Goal: Transaction & Acquisition: Download file/media

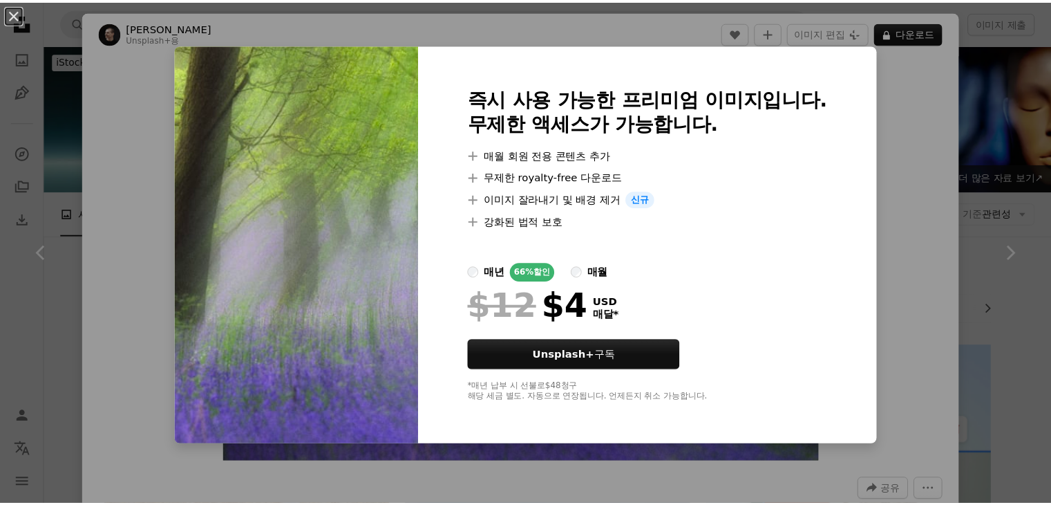
scroll to position [4202, 0]
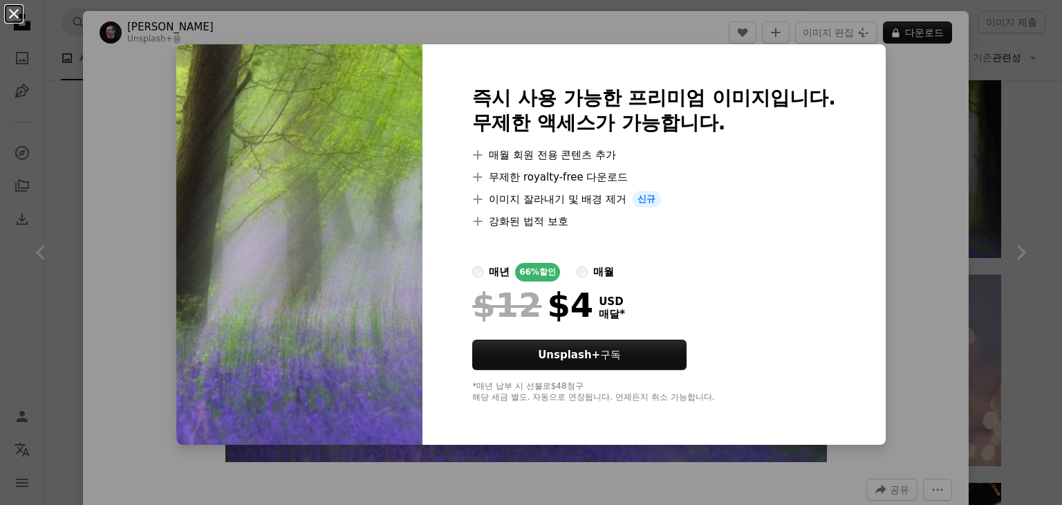
click at [16, 12] on button "An X shape" at bounding box center [14, 14] width 17 height 17
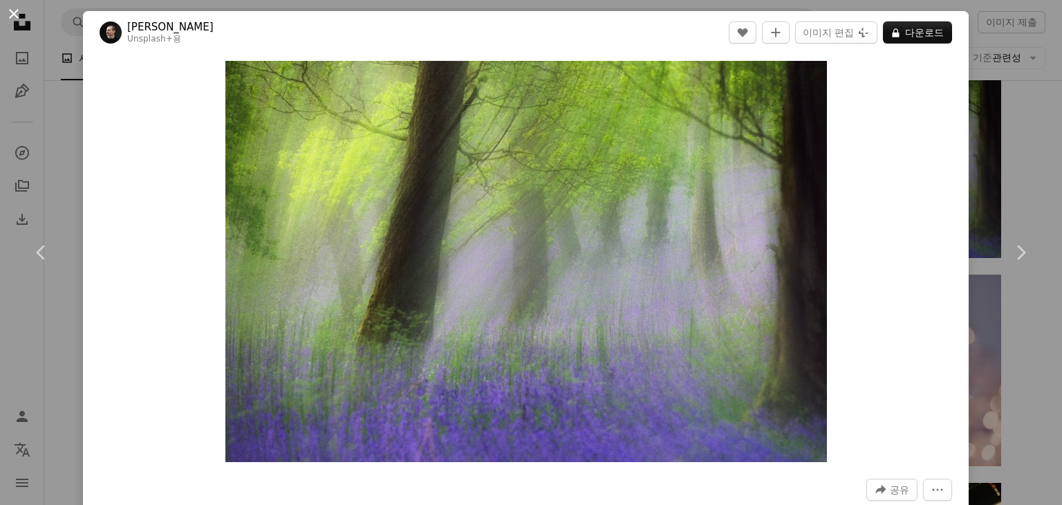
click at [17, 12] on button "An X shape" at bounding box center [14, 14] width 17 height 17
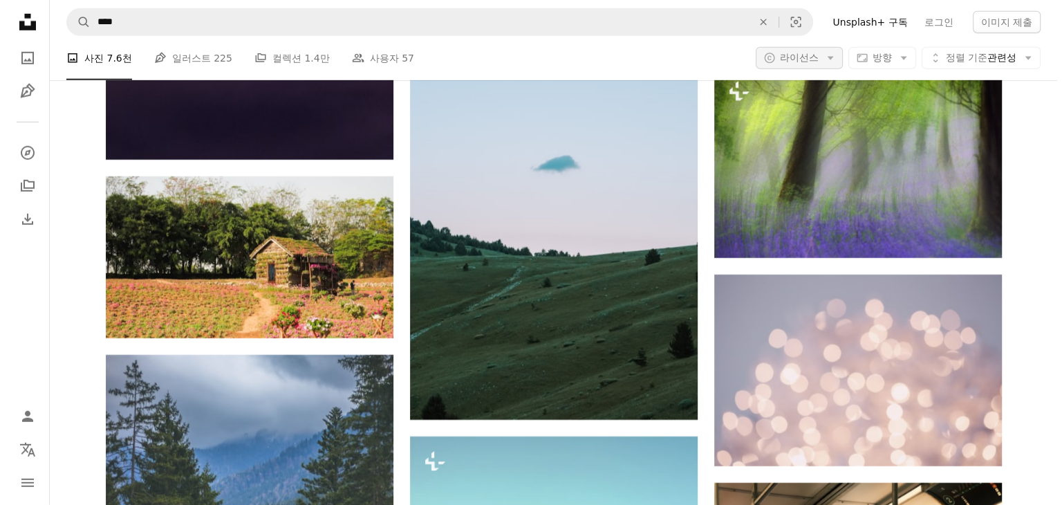
scroll to position [4202, 0]
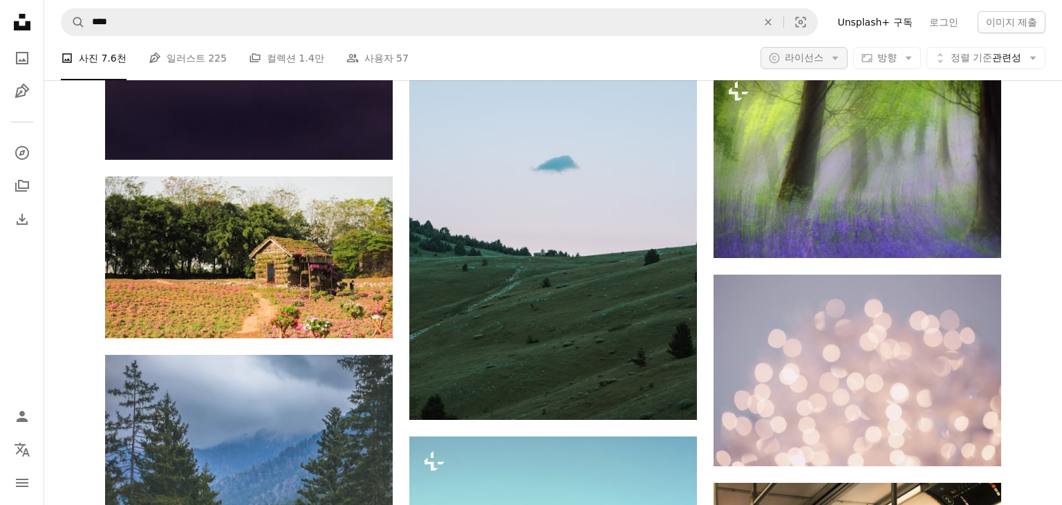
click at [829, 56] on icon "Arrow down" at bounding box center [835, 58] width 12 height 12
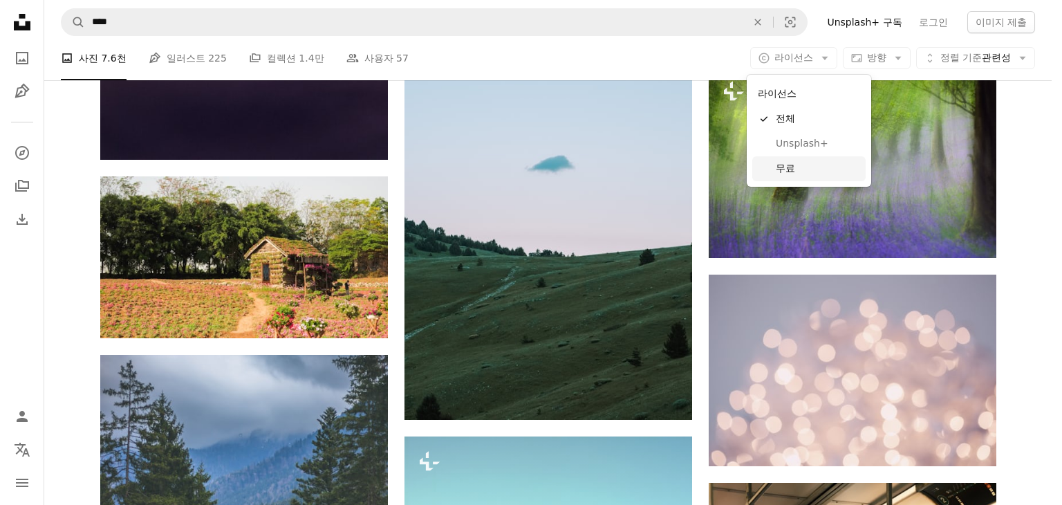
click at [818, 173] on span "무료" at bounding box center [817, 169] width 84 height 14
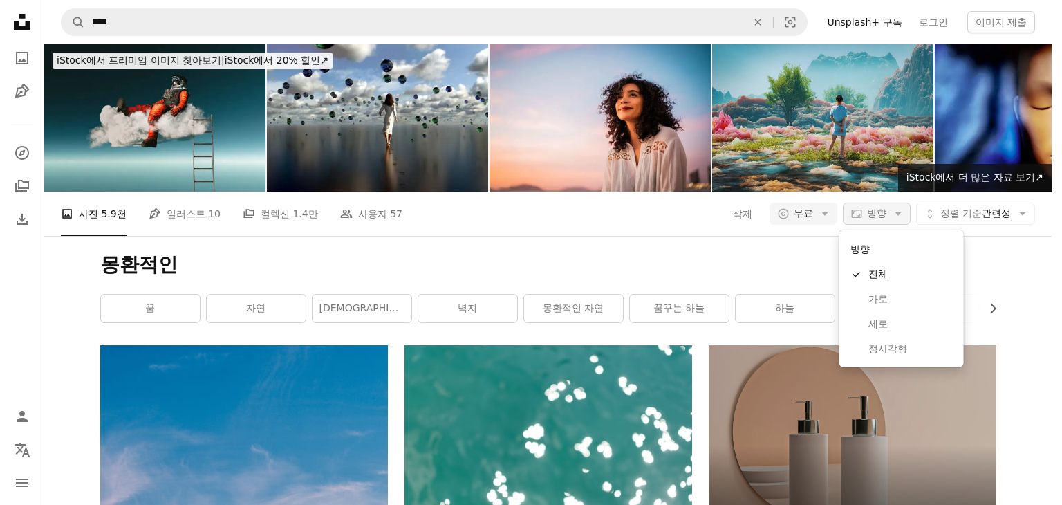
click at [851, 211] on icon "button" at bounding box center [856, 213] width 10 height 8
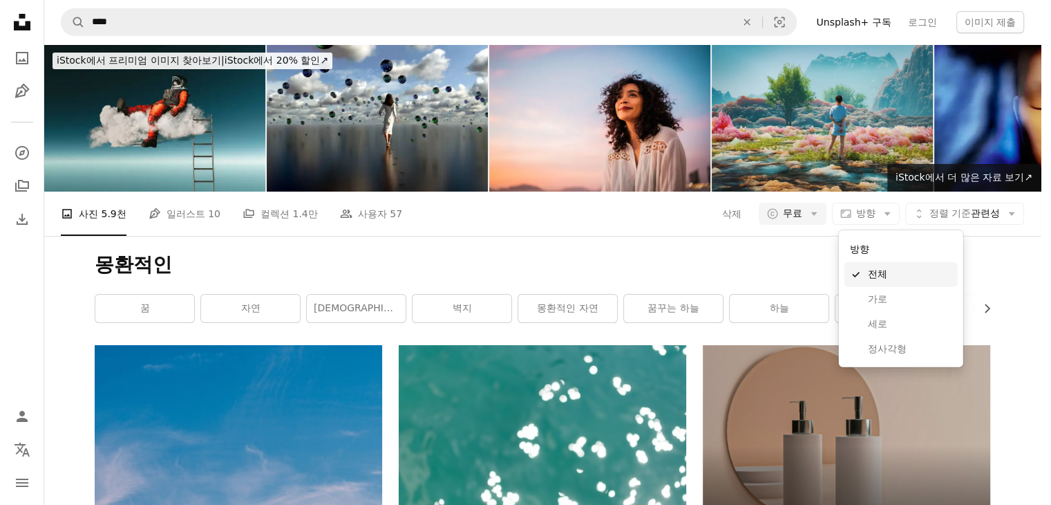
click at [1005, 299] on body "Unsplash logo Unsplash 홈 A photo Pen Tool A compass A stack of folders Download…" at bounding box center [520, 252] width 1041 height 505
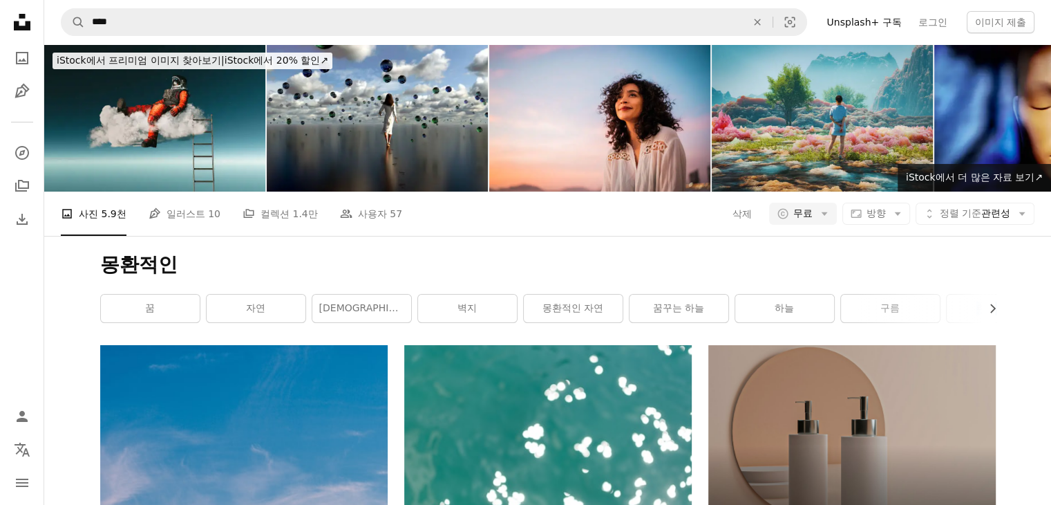
click at [1005, 299] on div "몽환적인 Chevron right 꿈 자연 천상의 벽지 몽환적인 자연 꿈꾸는 하늘 하늘 구름 추상적인 미의 환상" at bounding box center [548, 290] width 929 height 109
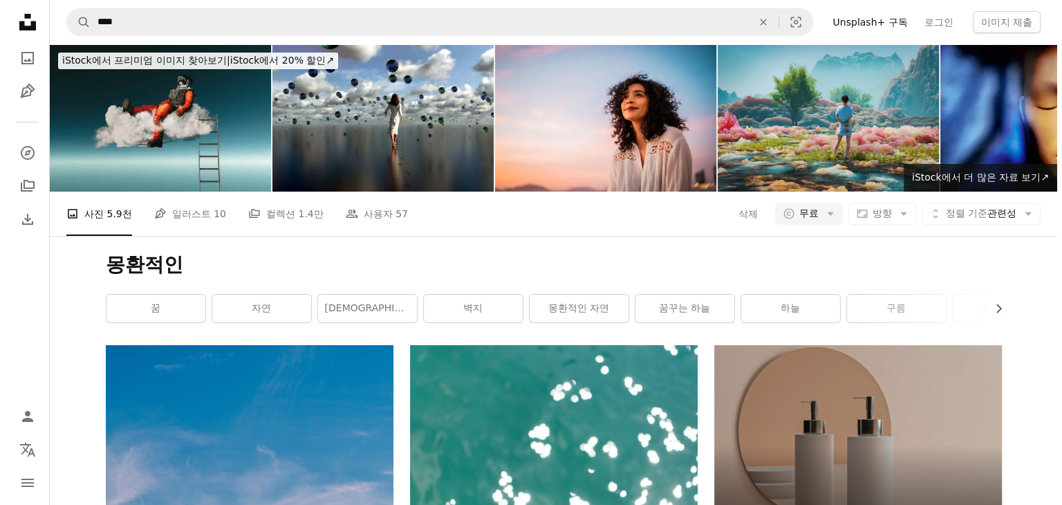
scroll to position [6204, 0]
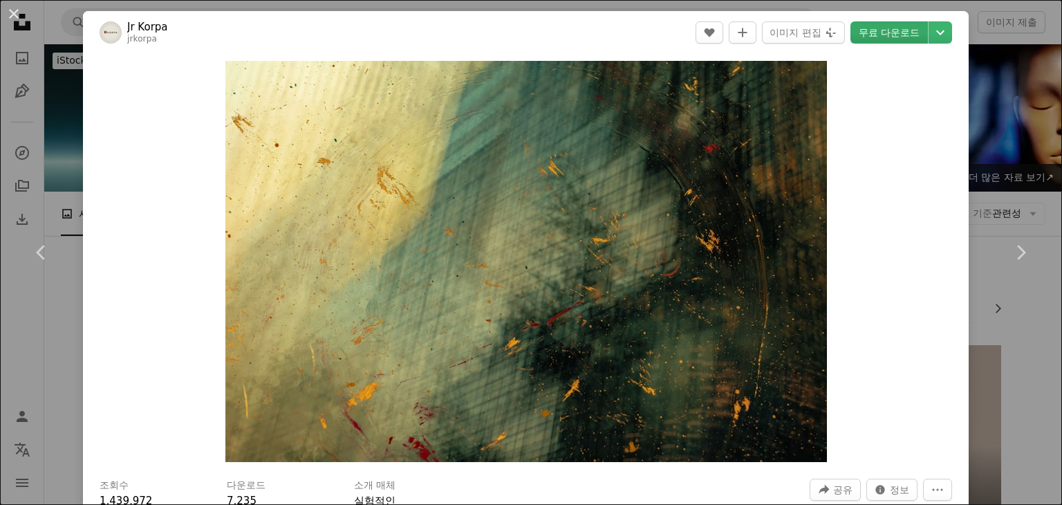
click at [874, 30] on link "무료 다운로드" at bounding box center [888, 32] width 77 height 22
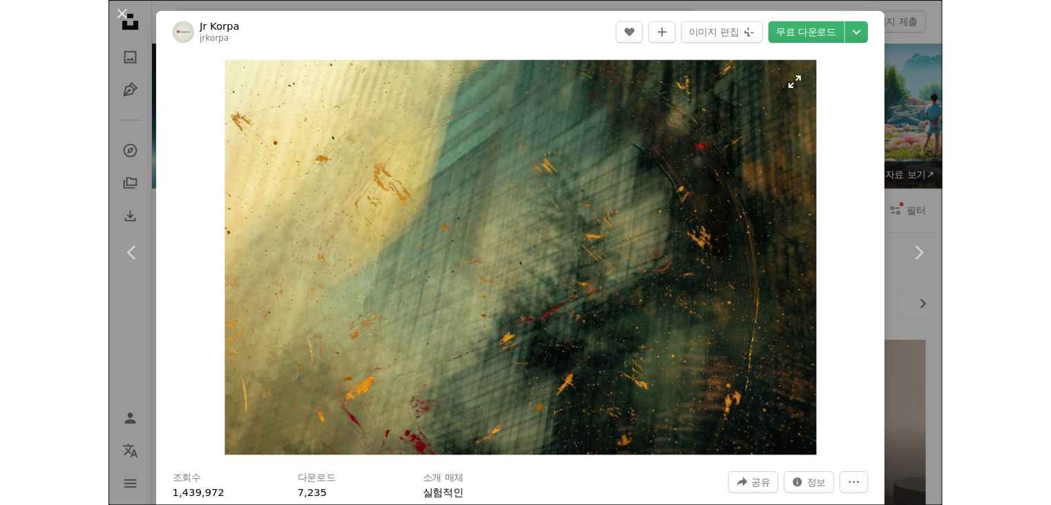
scroll to position [6204, 0]
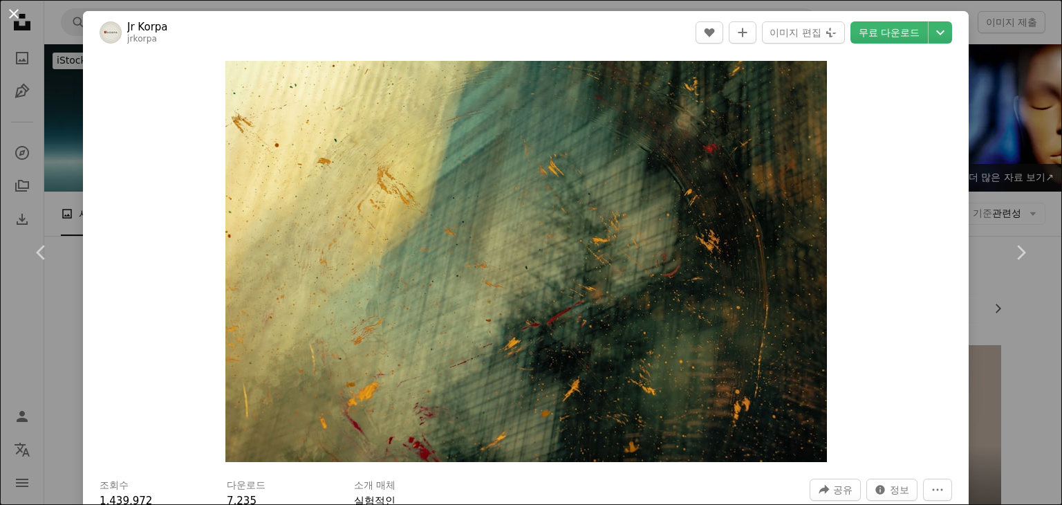
click at [19, 18] on button "An X shape" at bounding box center [14, 14] width 17 height 17
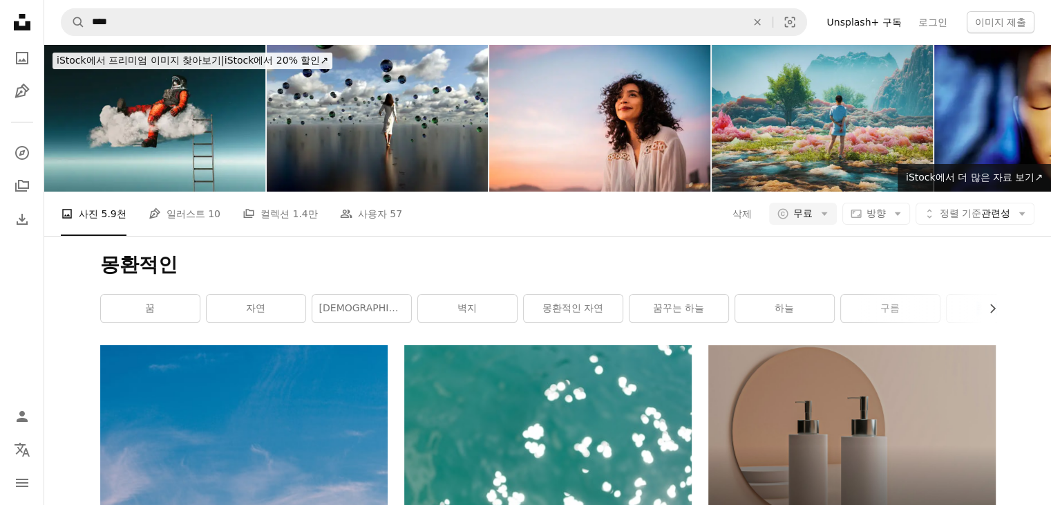
scroll to position [22238, 0]
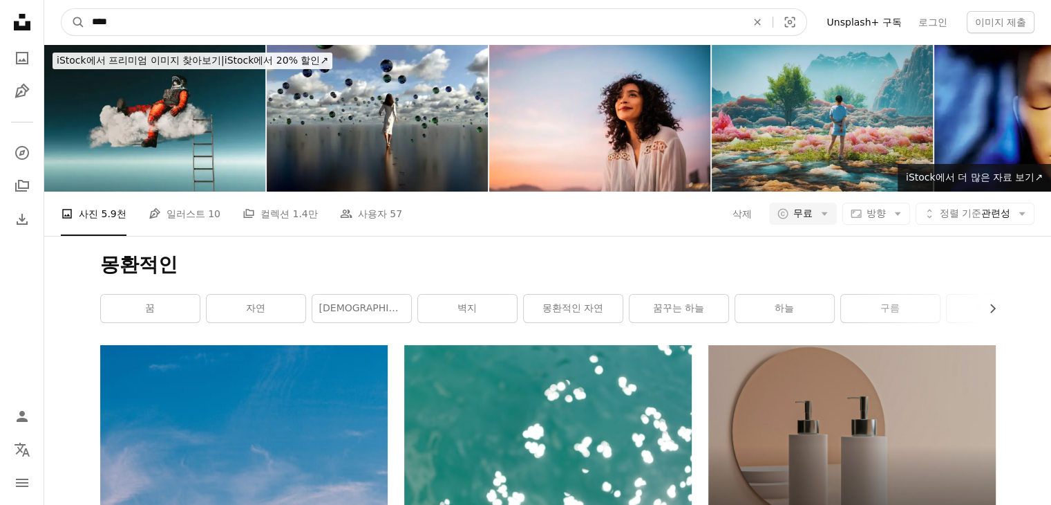
click at [151, 20] on input "****" at bounding box center [413, 22] width 657 height 26
type input "*"
type input "***"
click button "A magnifying glass" at bounding box center [73, 22] width 23 height 26
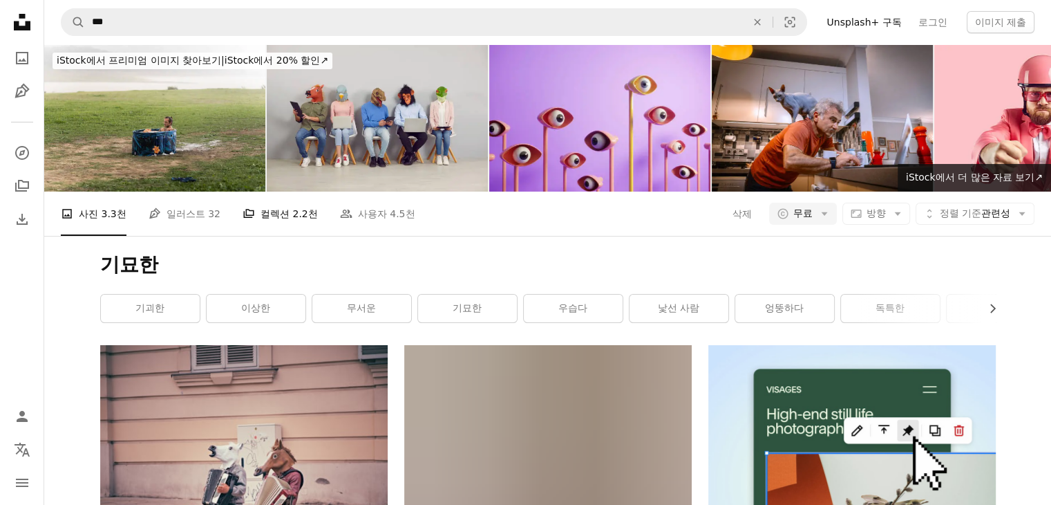
scroll to position [7105, 0]
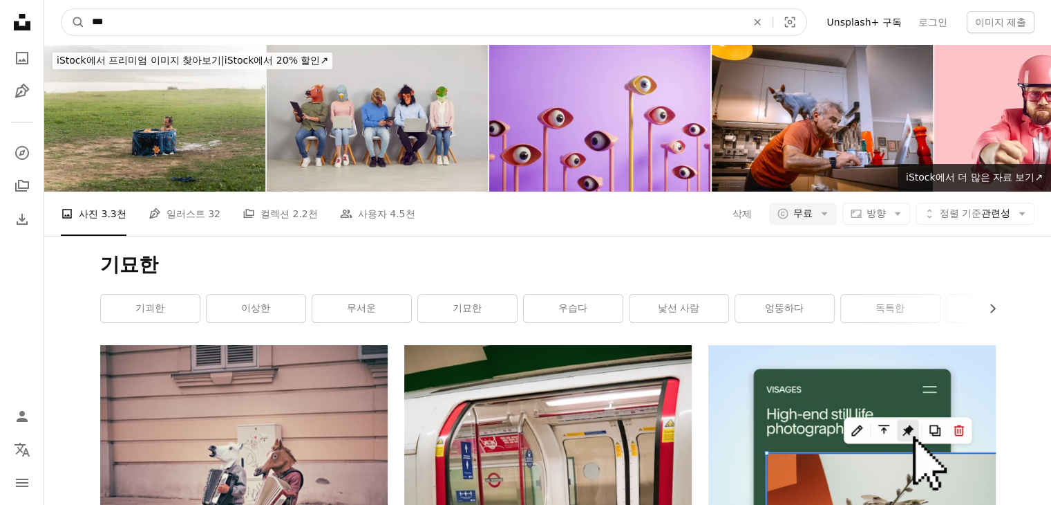
click at [221, 19] on input "***" at bounding box center [413, 22] width 657 height 26
type input "*"
type input "**"
click button "A magnifying glass" at bounding box center [73, 22] width 23 height 26
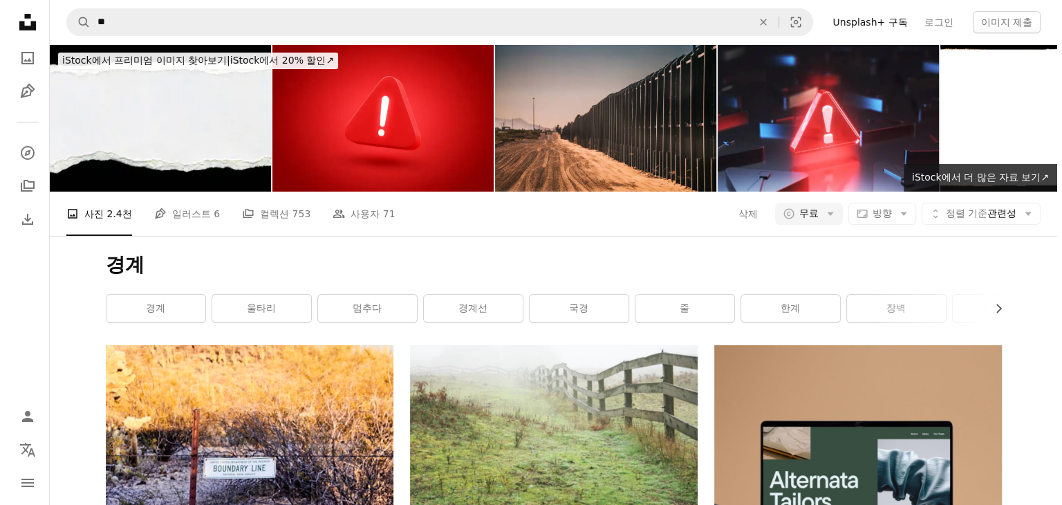
scroll to position [885, 0]
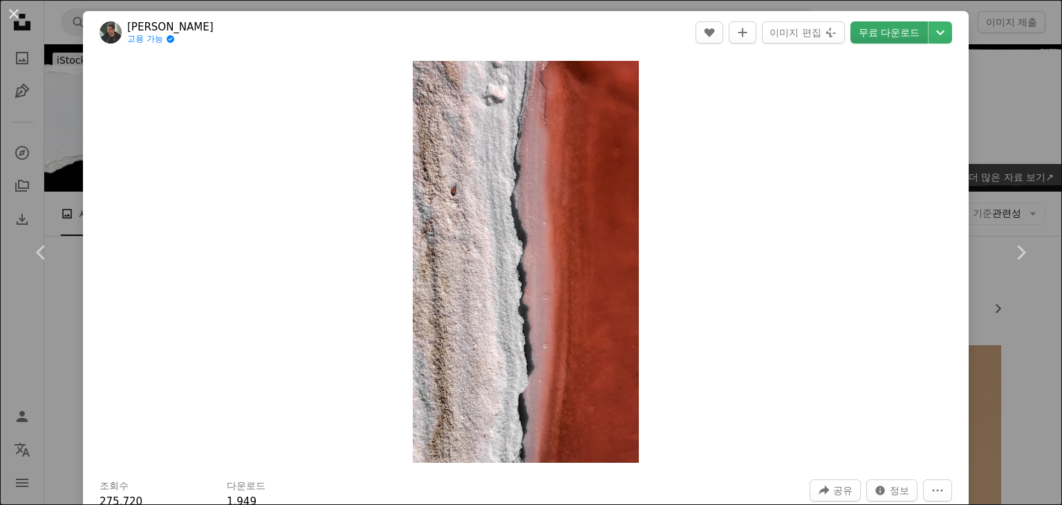
click at [887, 34] on link "무료 다운로드" at bounding box center [888, 32] width 77 height 22
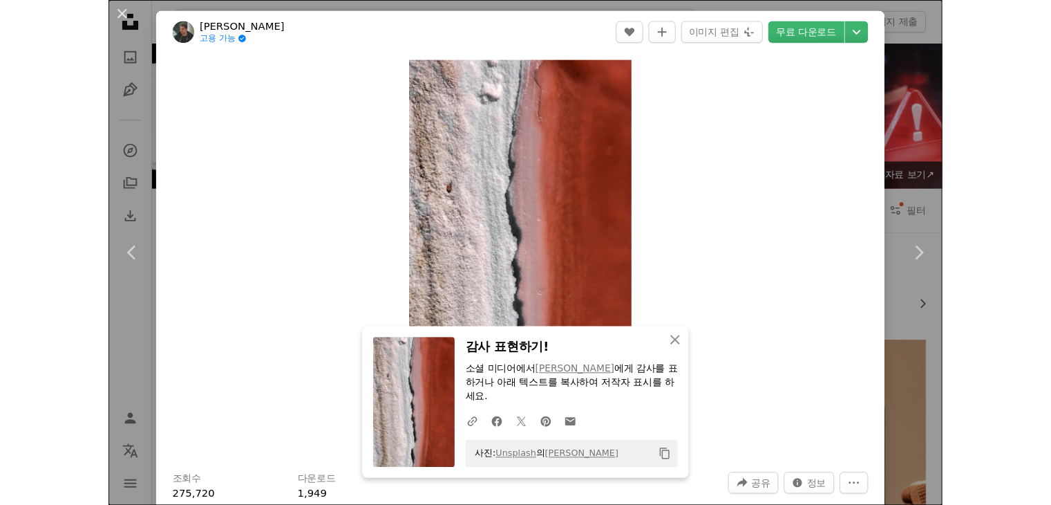
scroll to position [885, 0]
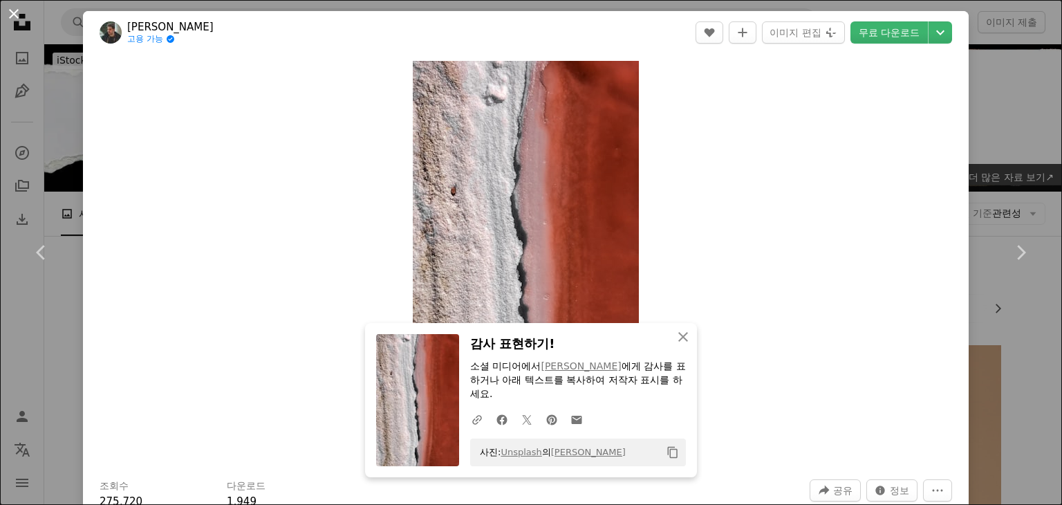
click at [17, 19] on button "An X shape" at bounding box center [14, 14] width 17 height 17
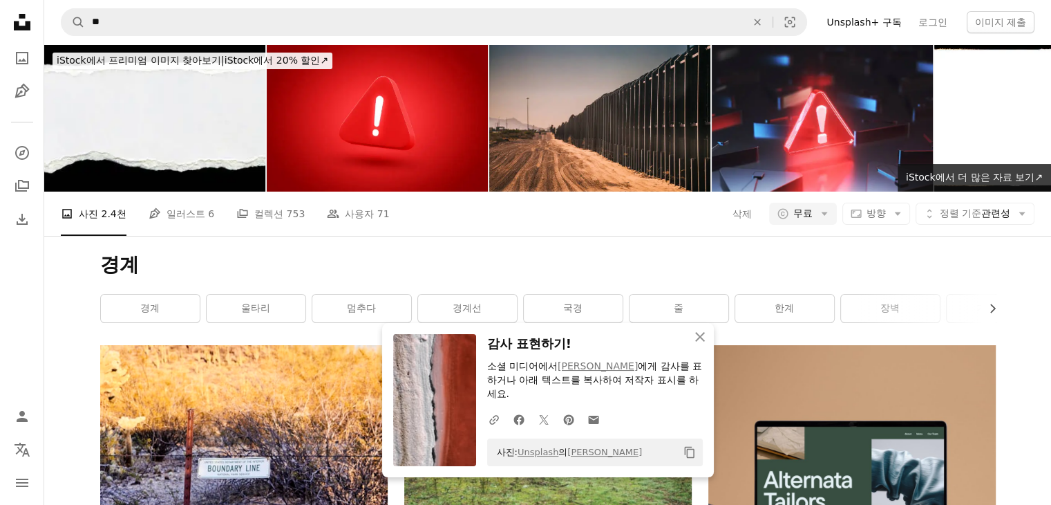
scroll to position [1244, 0]
click at [705, 343] on icon "An X shape" at bounding box center [700, 336] width 17 height 17
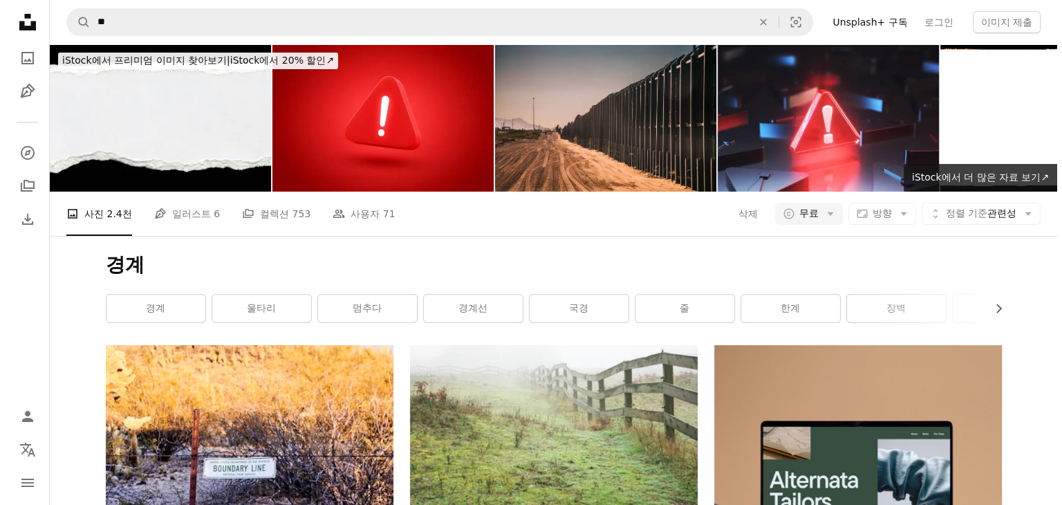
scroll to position [10367, 0]
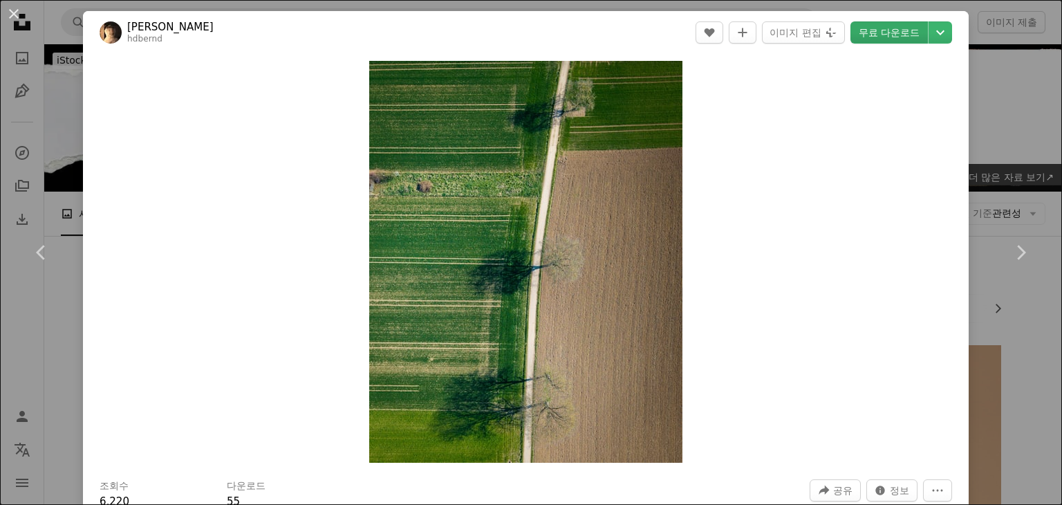
click at [867, 37] on link "무료 다운로드" at bounding box center [888, 32] width 77 height 22
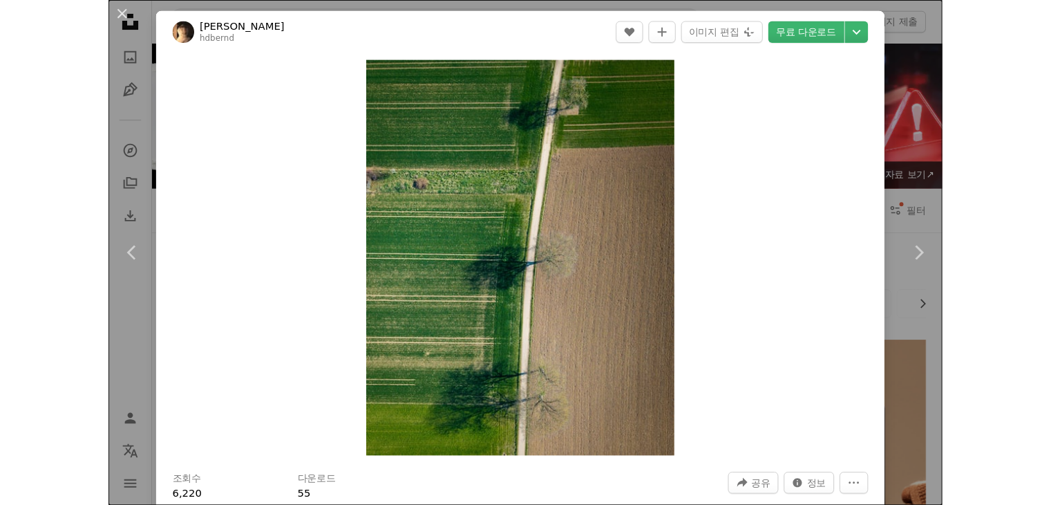
scroll to position [10367, 0]
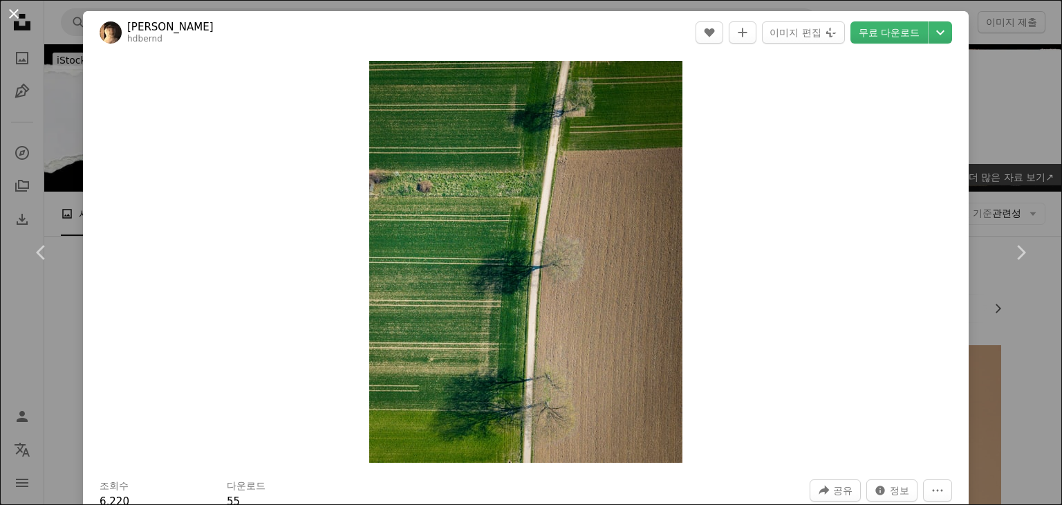
click at [22, 17] on button "An X shape" at bounding box center [14, 14] width 17 height 17
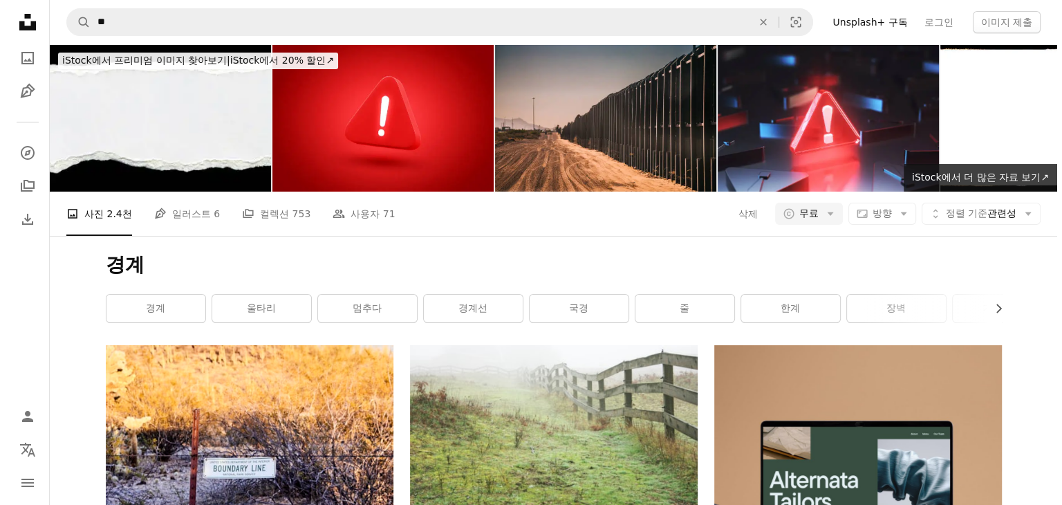
scroll to position [23140, 0]
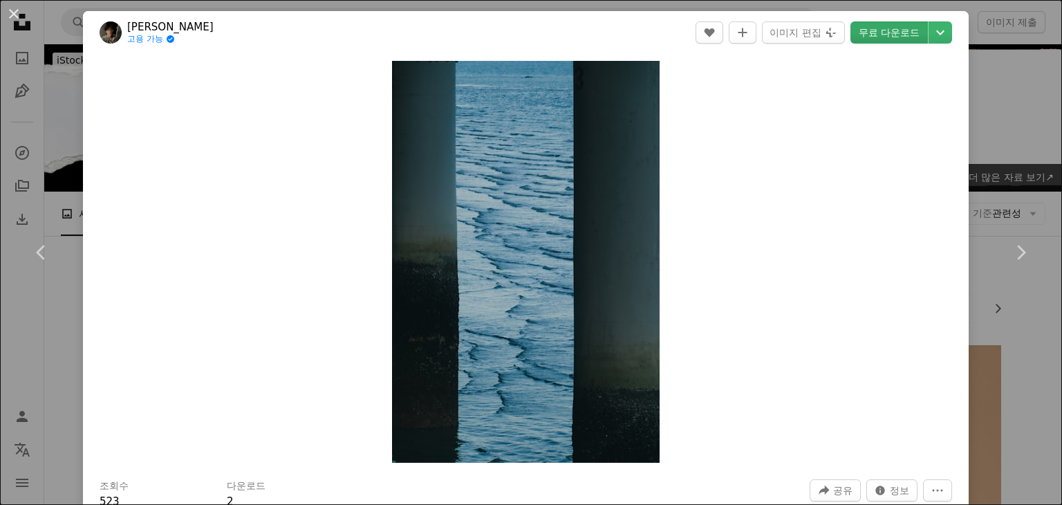
click at [899, 41] on link "무료 다운로드" at bounding box center [888, 32] width 77 height 22
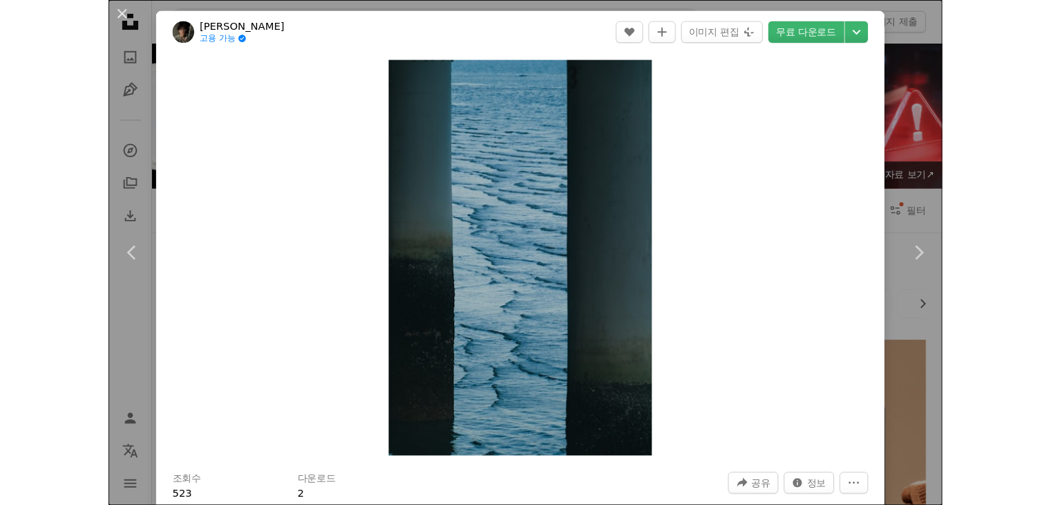
scroll to position [23140, 0]
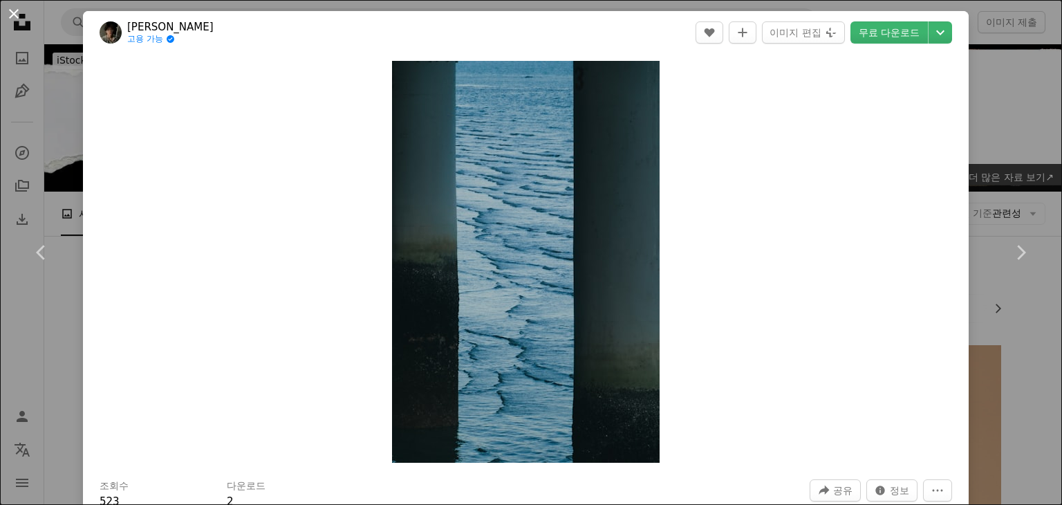
click at [6, 9] on button "An X shape" at bounding box center [14, 14] width 17 height 17
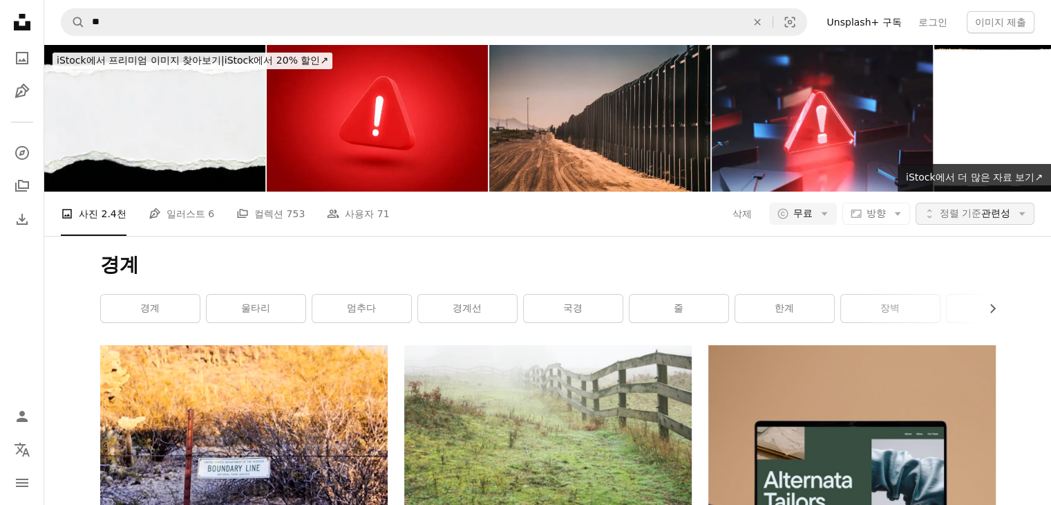
scroll to position [33147, 0]
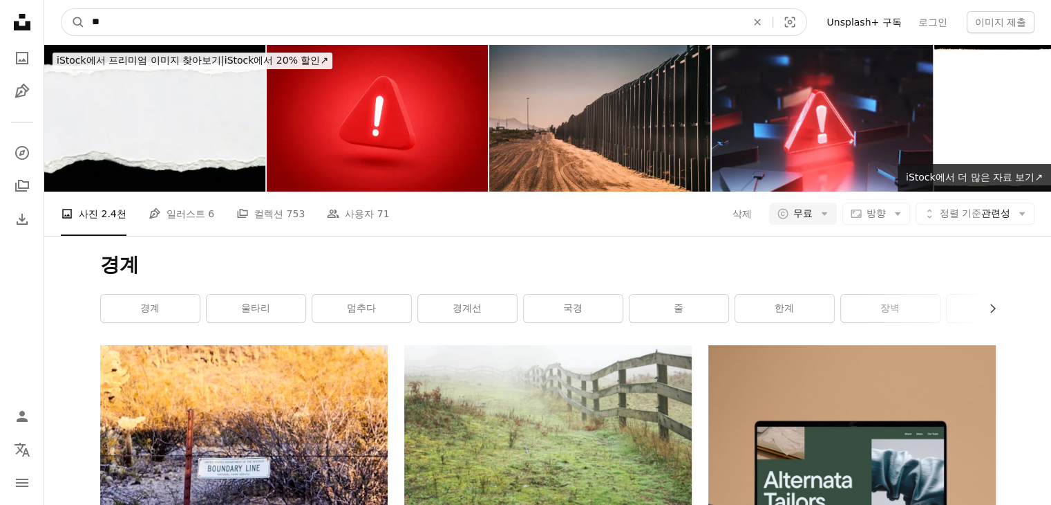
click at [216, 20] on input "**" at bounding box center [413, 22] width 657 height 26
type input "*"
type input "***"
click button "A magnifying glass" at bounding box center [73, 22] width 23 height 26
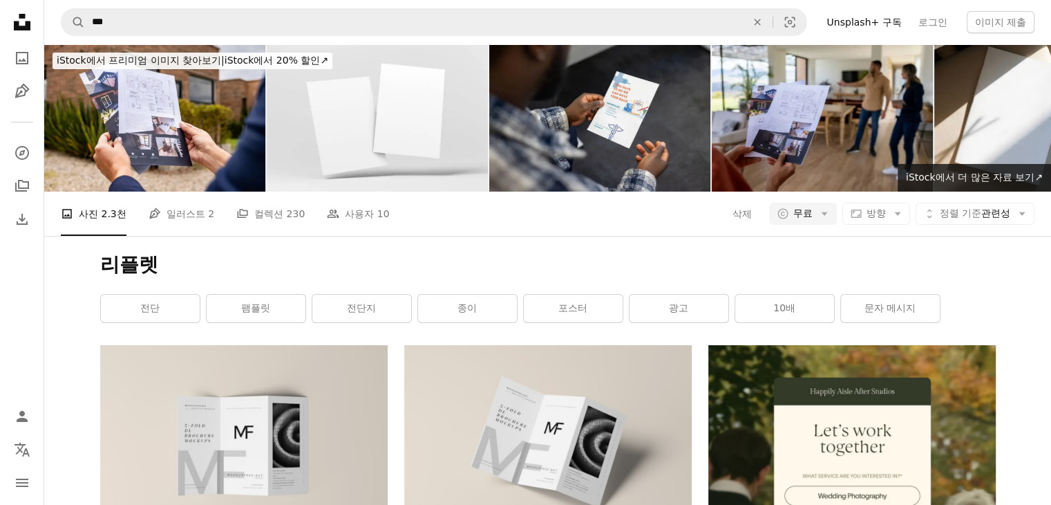
scroll to position [10298, 0]
